Goal: Check status: Check status

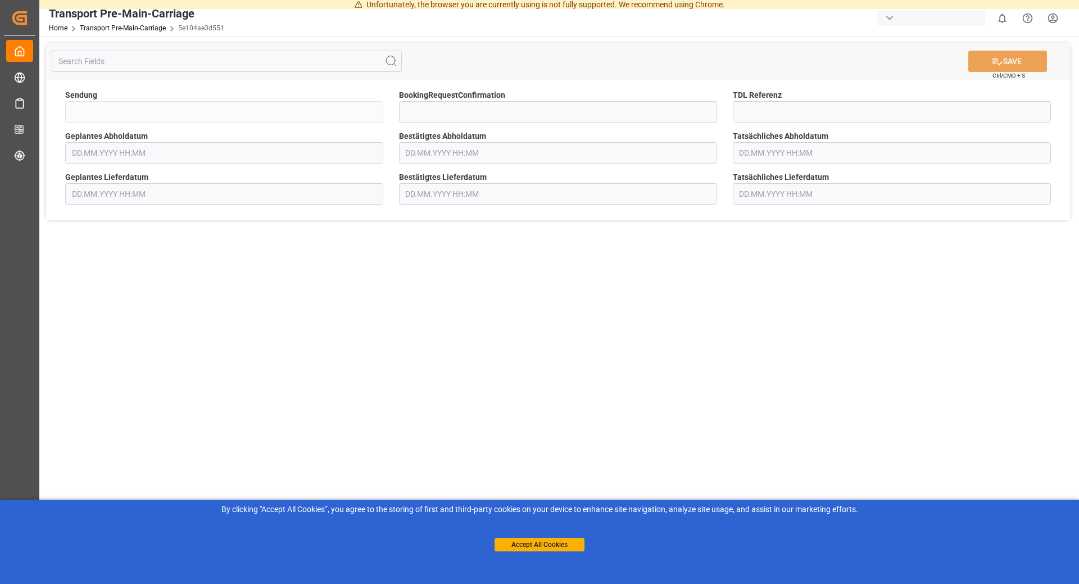
type input "FKA25-005858"
type input "[DATE] 00:00"
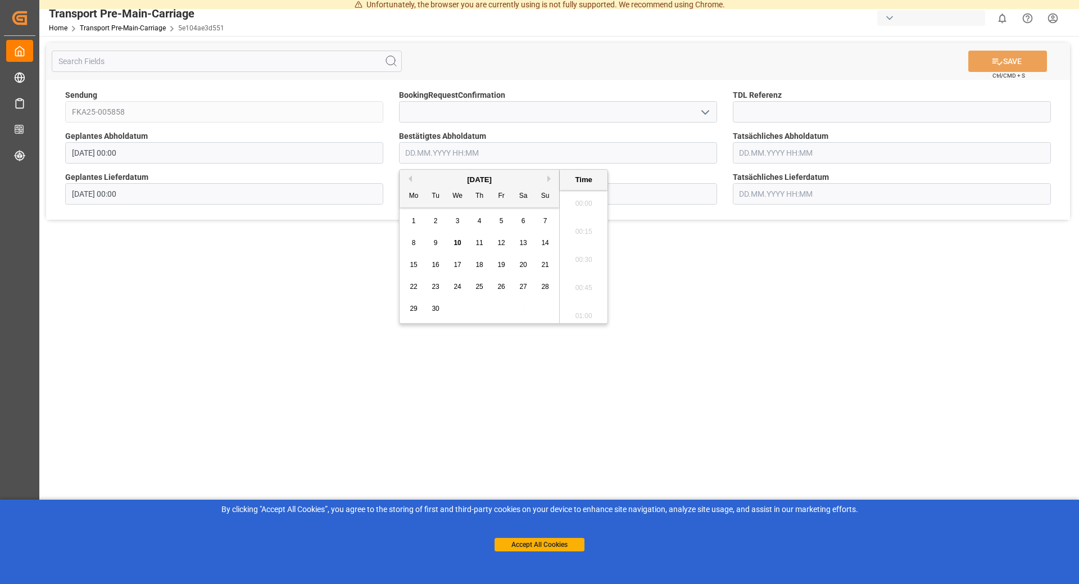
click at [502, 156] on input "text" at bounding box center [558, 152] width 318 height 21
click at [435, 266] on span "16" at bounding box center [435, 265] width 7 height 8
type input "[DATE] 00:00"
click at [1007, 65] on button "SAVE" at bounding box center [1007, 61] width 79 height 21
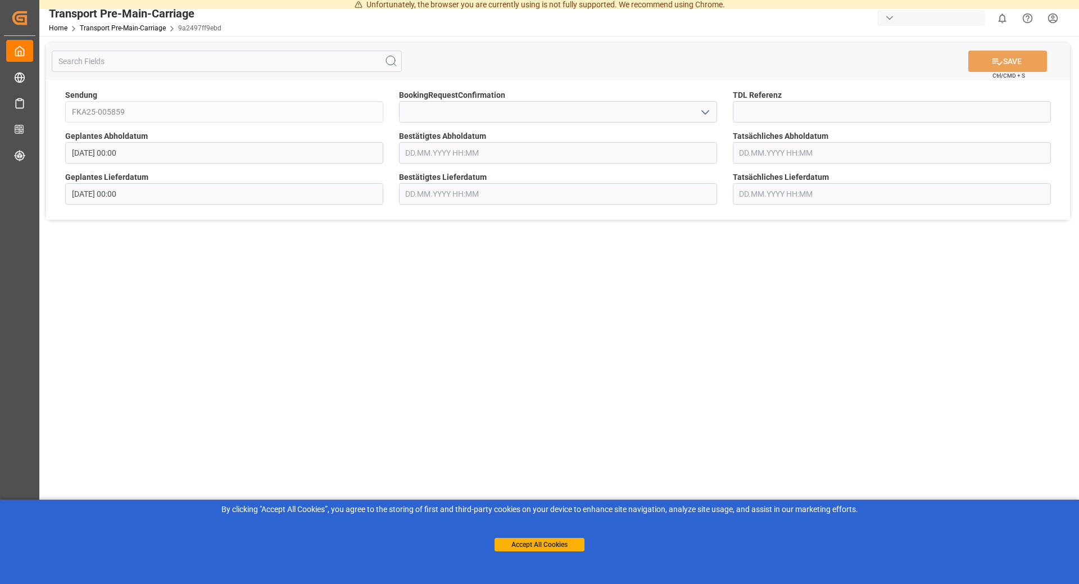
click at [445, 151] on input "text" at bounding box center [558, 152] width 318 height 21
click at [441, 265] on div "16" at bounding box center [436, 265] width 14 height 13
type input "[DATE] 00:00"
click at [1003, 61] on button "SAVE" at bounding box center [1007, 61] width 79 height 21
